Goal: Communication & Community: Answer question/provide support

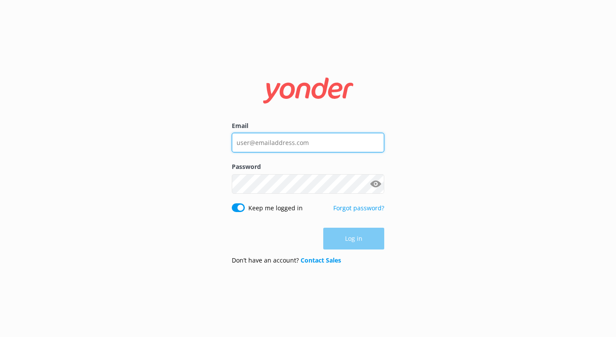
type input "[EMAIL_ADDRESS][DOMAIN_NAME]"
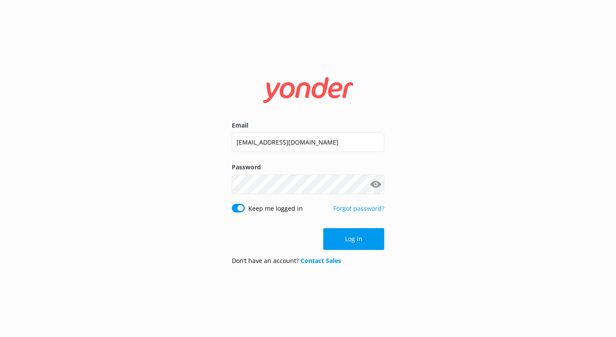
click at [354, 237] on div "Log in" at bounding box center [308, 239] width 152 height 22
click at [354, 237] on button "Log in" at bounding box center [353, 239] width 61 height 22
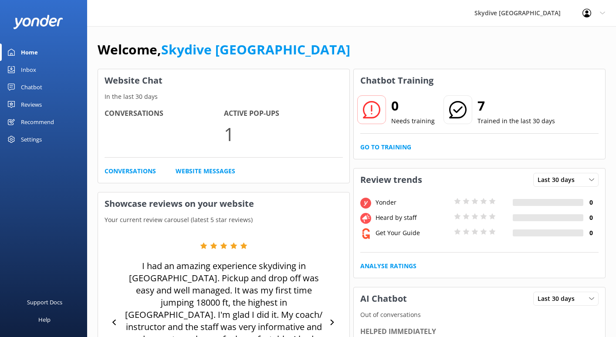
click at [37, 50] on div "Home" at bounding box center [29, 52] width 17 height 17
click at [40, 87] on div "Chatbot" at bounding box center [31, 86] width 21 height 17
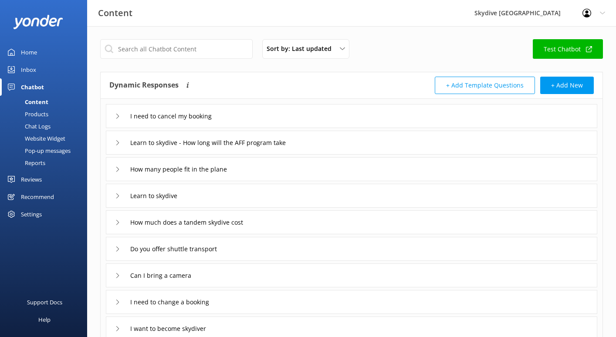
click at [56, 51] on link "Home" at bounding box center [43, 52] width 87 height 17
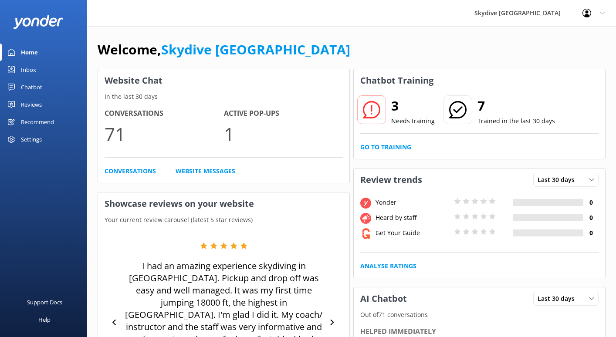
click at [42, 71] on link "Inbox" at bounding box center [43, 69] width 87 height 17
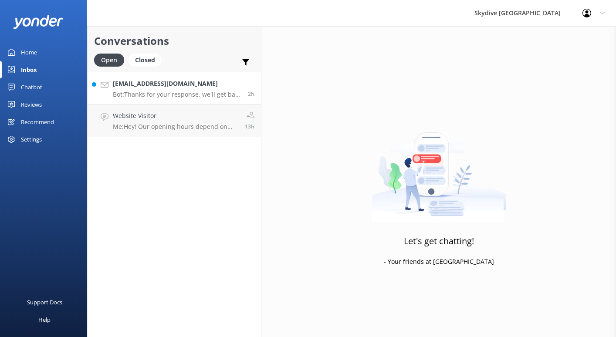
click at [175, 98] on link "[EMAIL_ADDRESS][DOMAIN_NAME] Bot: Thanks for your response, we'll get back to y…" at bounding box center [174, 88] width 173 height 33
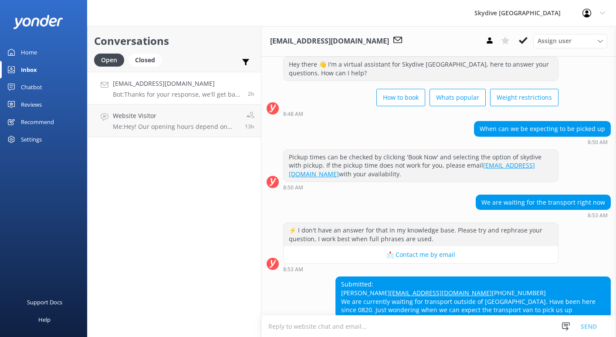
scroll to position [83, 0]
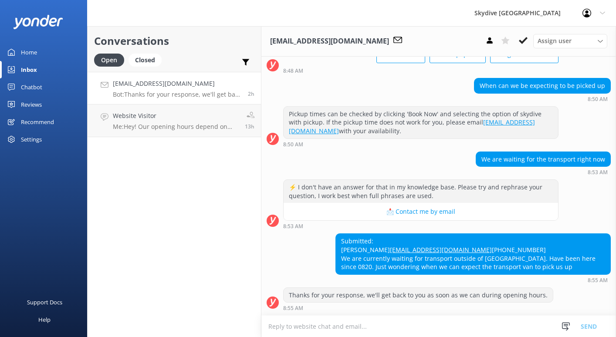
click at [482, 323] on textarea at bounding box center [438, 326] width 355 height 21
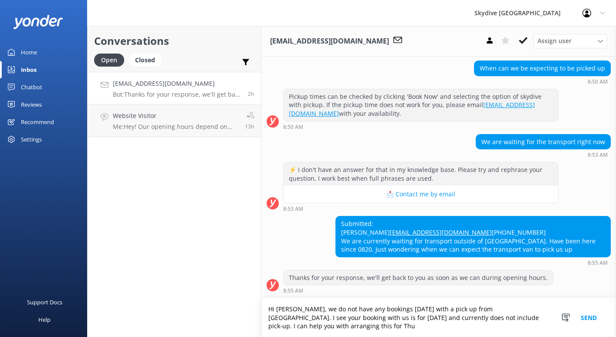
scroll to position [100, 0]
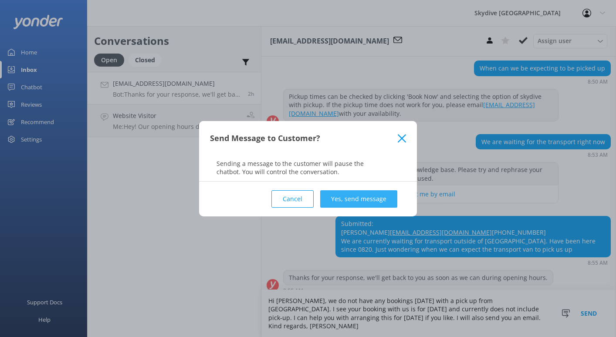
type textarea "Hi [PERSON_NAME], we do not have any bookings [DATE] with a pick up from [GEOGR…"
click at [375, 203] on button "Yes, send message" at bounding box center [358, 198] width 77 height 17
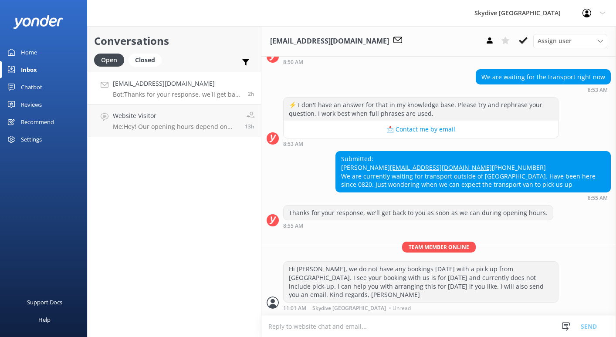
scroll to position [156, 0]
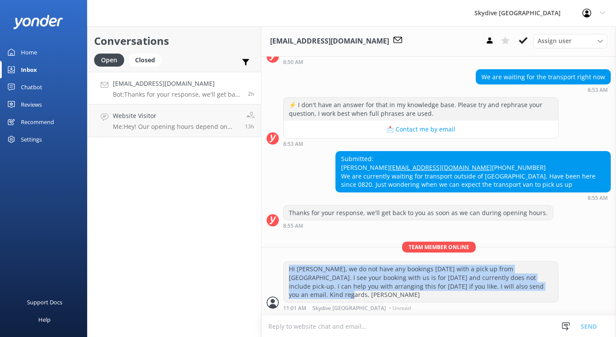
drag, startPoint x: 545, startPoint y: 294, endPoint x: 270, endPoint y: 280, distance: 276.1
click at [270, 280] on div "Hi [PERSON_NAME], we do not have any bookings [DATE] with a pick up from [GEOGR…" at bounding box center [438, 285] width 355 height 49
copy div "Hi [PERSON_NAME], we do not have any bookings [DATE] with a pick up from [GEOGR…"
